Goal: Check status

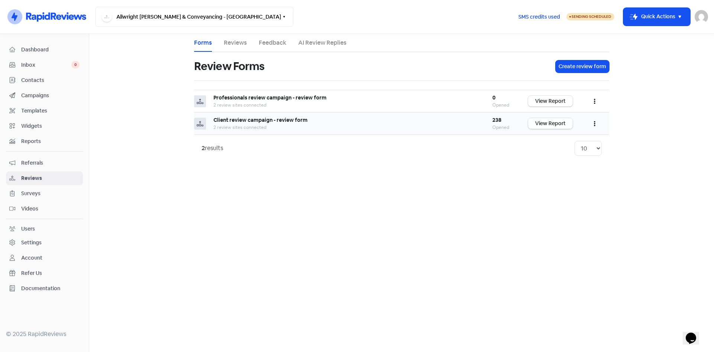
click at [542, 124] on link "View Report" at bounding box center [550, 123] width 45 height 11
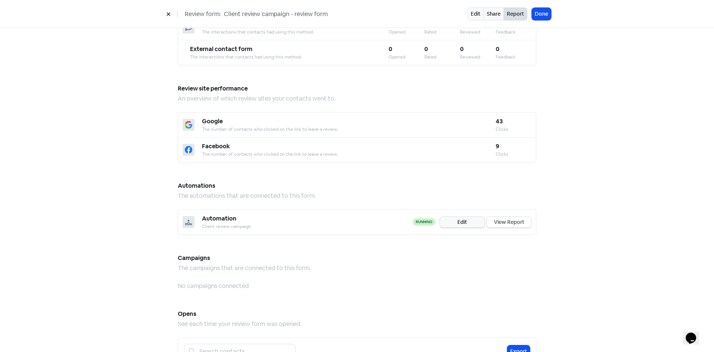
scroll to position [632, 0]
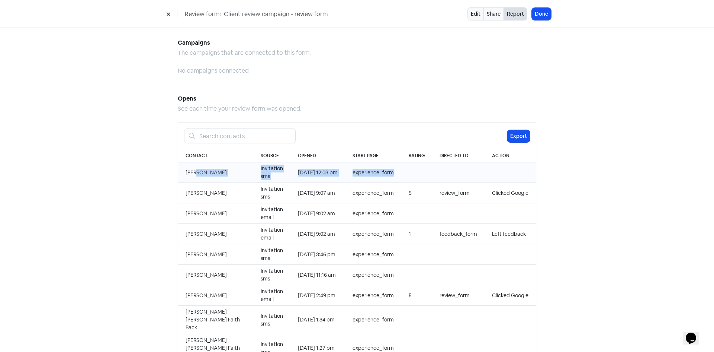
drag, startPoint x: 194, startPoint y: 162, endPoint x: 423, endPoint y: 160, distance: 228.8
click at [423, 162] on tr "[PERSON_NAME] Invitation sms [DATE] 12:03 pm experience_form" at bounding box center [357, 172] width 358 height 20
click at [436, 172] on td at bounding box center [458, 172] width 52 height 20
click at [465, 172] on td at bounding box center [458, 172] width 52 height 20
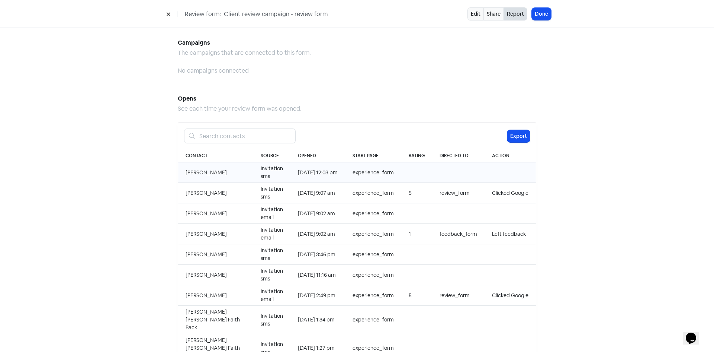
click at [465, 172] on td at bounding box center [458, 172] width 52 height 20
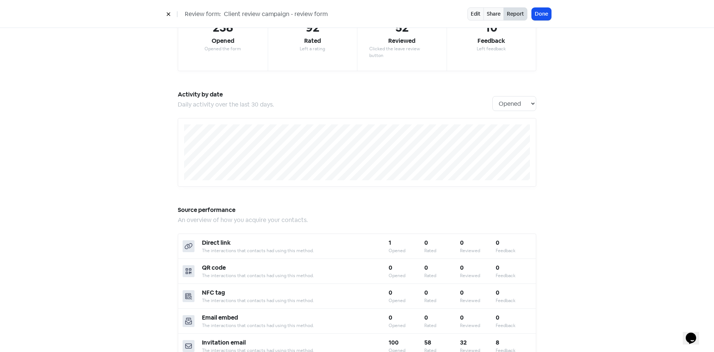
scroll to position [0, 0]
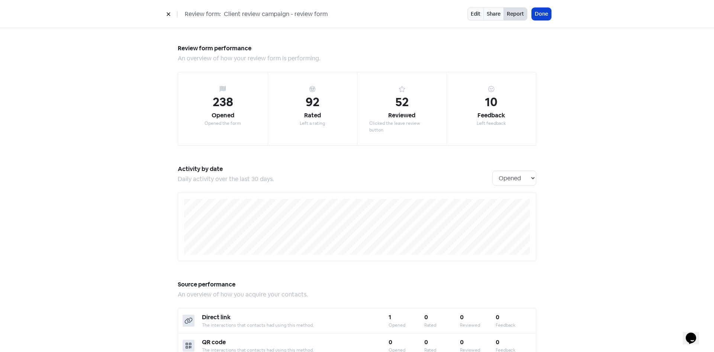
click at [540, 12] on button "Done" at bounding box center [541, 14] width 19 height 12
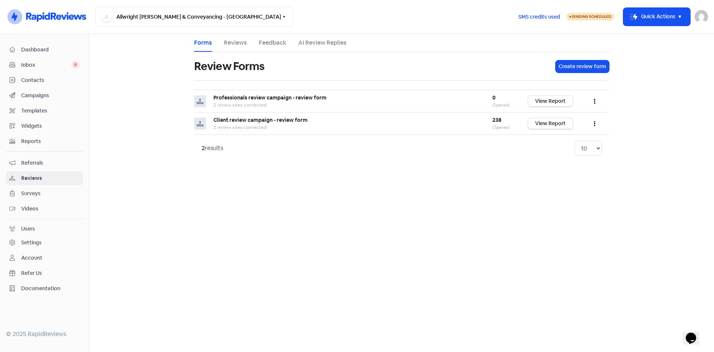
click at [251, 46] on ul "Forms Reviews Feedback AI Review Replies" at bounding box center [401, 43] width 415 height 18
click at [239, 42] on link "Reviews" at bounding box center [235, 42] width 23 height 9
